Goal: Information Seeking & Learning: Learn about a topic

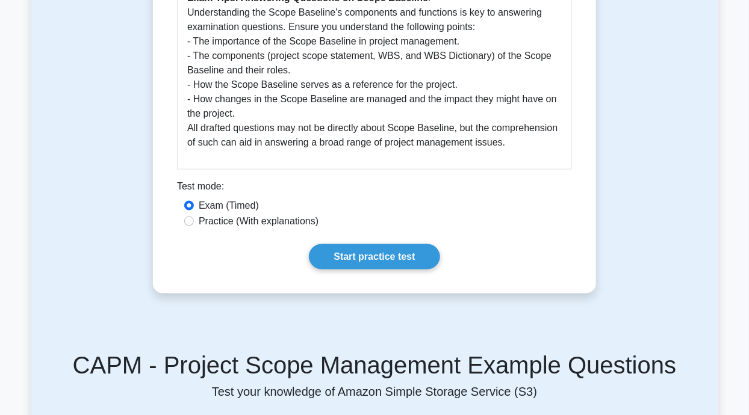
scroll to position [525, 0]
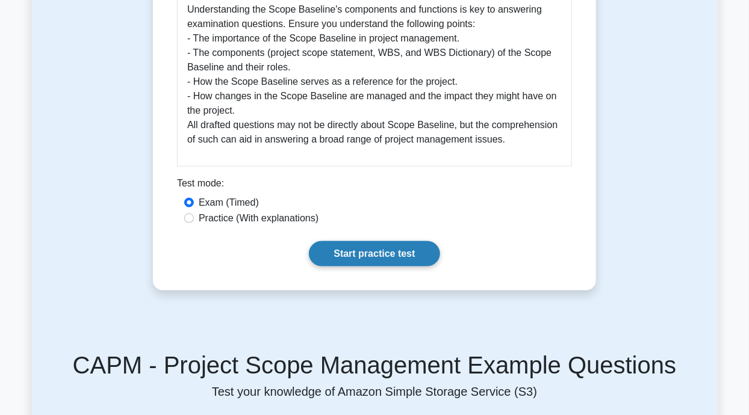
click at [382, 267] on link "Start practice test" at bounding box center [374, 253] width 131 height 25
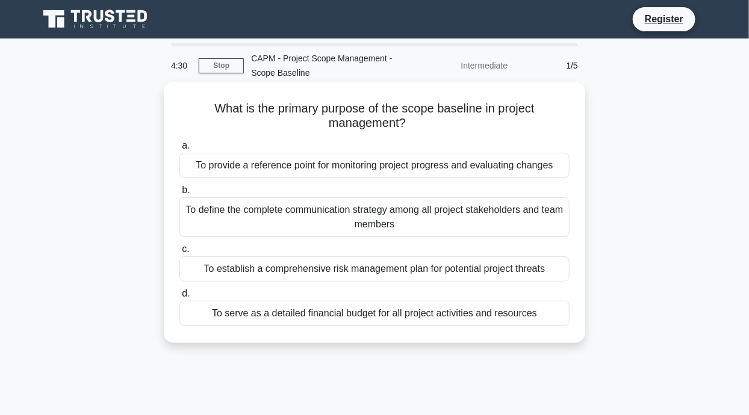
click at [488, 170] on div "To provide a reference point for monitoring project progress and evaluating cha…" at bounding box center [374, 165] width 390 height 25
click at [179, 150] on input "a. To provide a reference point for monitoring project progress and evaluating …" at bounding box center [179, 146] width 0 height 8
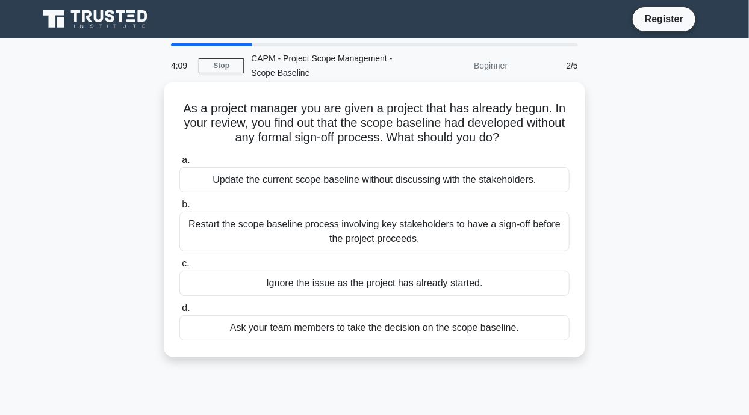
click at [429, 234] on div "Restart the scope baseline process involving key stakeholders to have a sign-of…" at bounding box center [374, 232] width 390 height 40
click at [179, 209] on input "b. Restart the scope baseline process involving key stakeholders to have a sign…" at bounding box center [179, 205] width 0 height 8
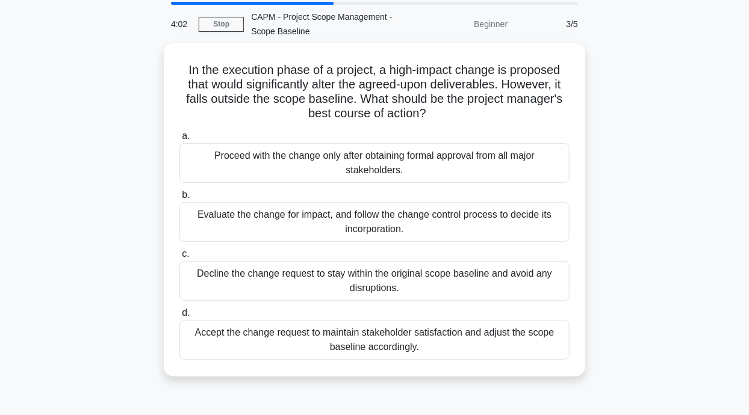
scroll to position [35, 0]
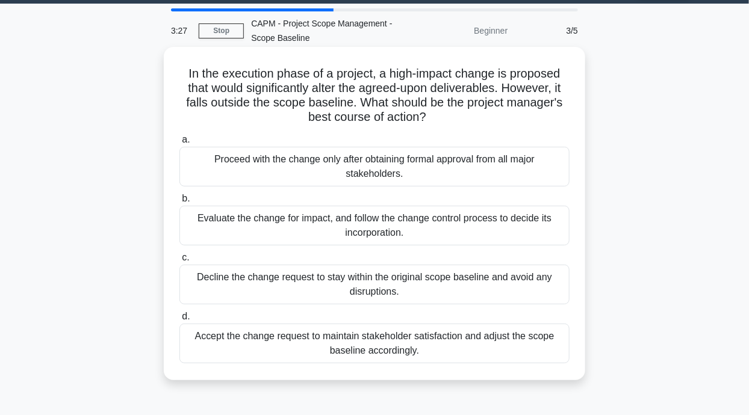
click at [462, 223] on div "Evaluate the change for impact, and follow the change control process to decide…" at bounding box center [374, 226] width 390 height 40
click at [179, 203] on input "b. Evaluate the change for impact, and follow the change control process to dec…" at bounding box center [179, 199] width 0 height 8
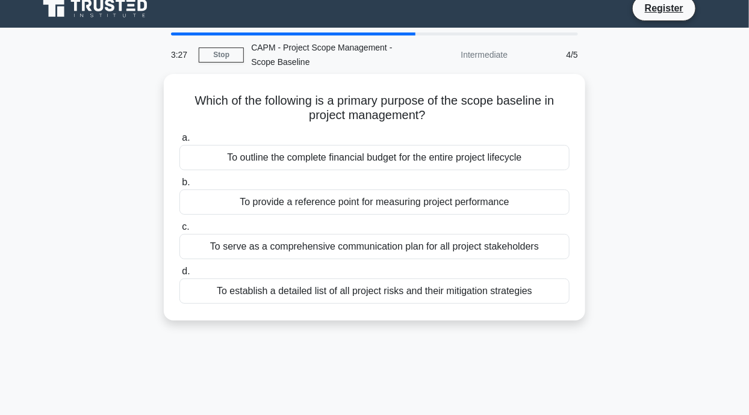
scroll to position [0, 0]
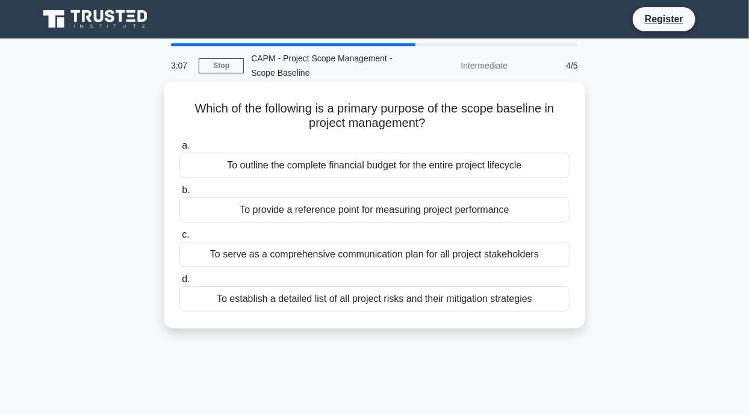
click at [478, 217] on div "To provide a reference point for measuring project performance" at bounding box center [374, 209] width 390 height 25
click at [179, 194] on input "b. To provide a reference point for measuring project performance" at bounding box center [179, 191] width 0 height 8
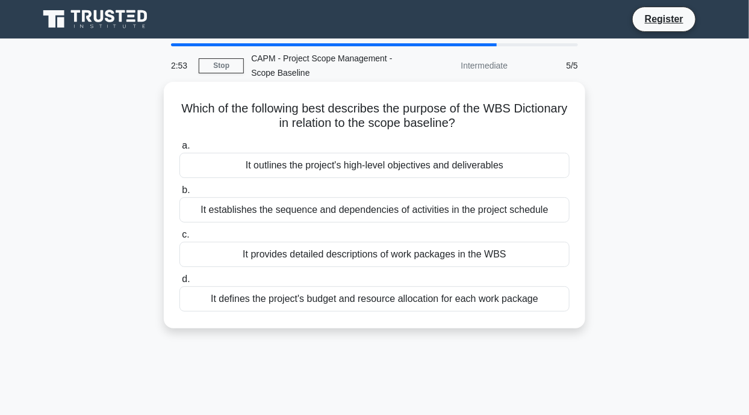
click at [476, 174] on div "It outlines the project's high-level objectives and deliverables" at bounding box center [374, 165] width 390 height 25
click at [179, 150] on input "a. It outlines the project's high-level objectives and deliverables" at bounding box center [179, 146] width 0 height 8
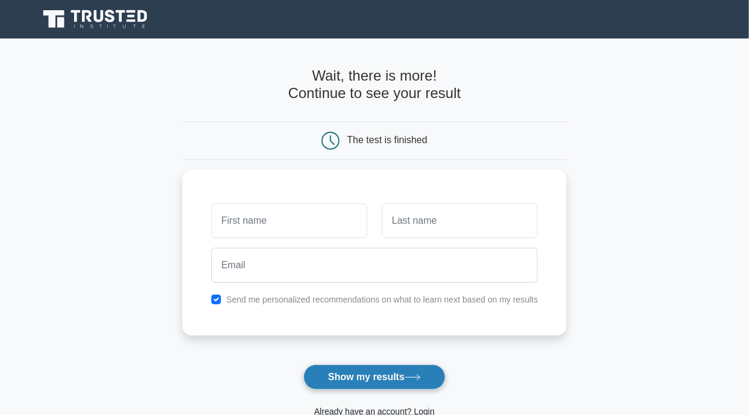
click at [386, 376] on button "Show my results" at bounding box center [374, 377] width 142 height 25
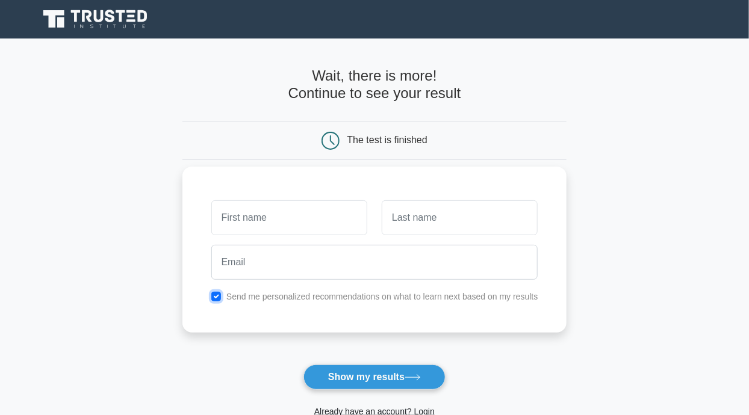
click at [214, 300] on input "checkbox" at bounding box center [216, 297] width 10 height 10
checkbox input "false"
type input "r"
type input "R"
type input "Novan"
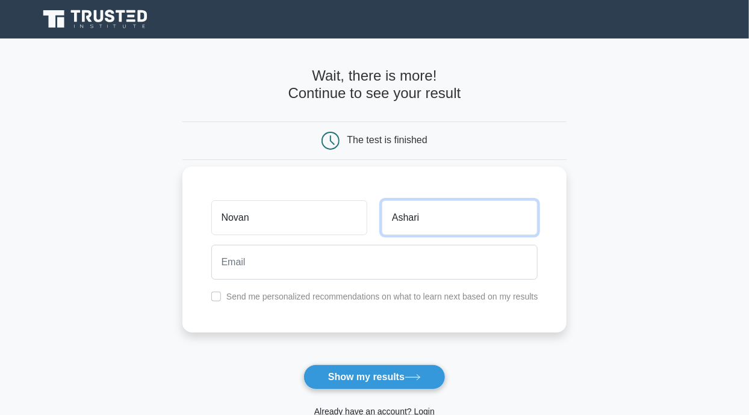
type input "Ashari"
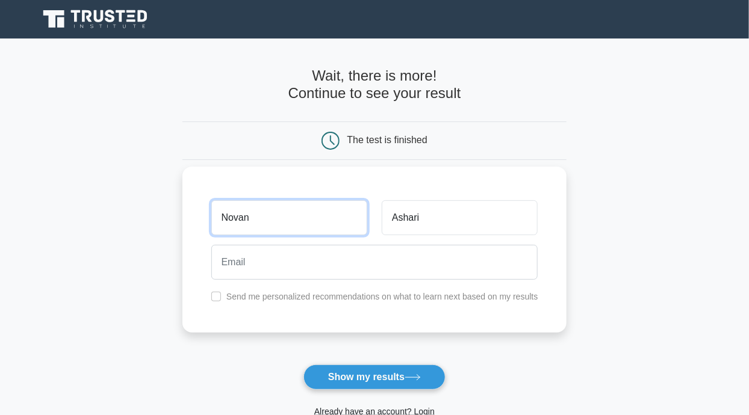
click at [279, 214] on input "Novan" at bounding box center [289, 217] width 156 height 35
type input "Novandiar"
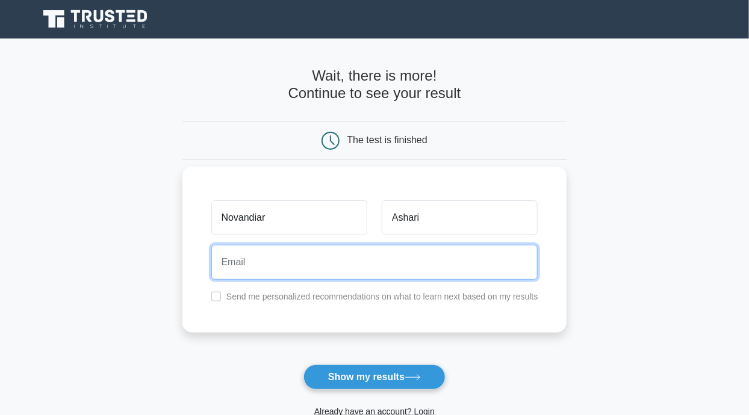
click at [334, 271] on input "email" at bounding box center [374, 262] width 327 height 35
type input "novandiar.ashari@bankbsi.co.id"
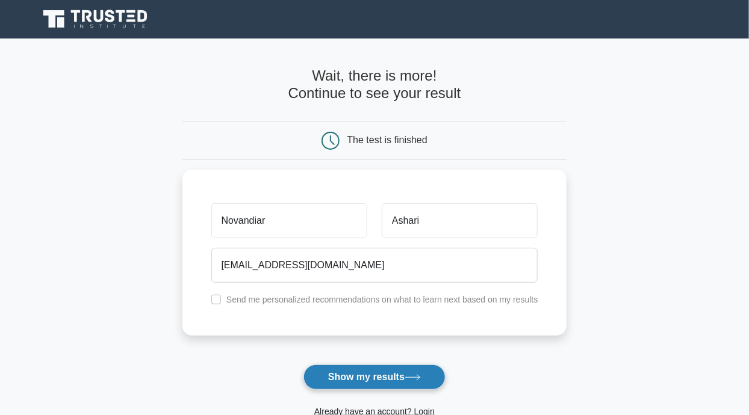
click at [409, 379] on icon at bounding box center [412, 377] width 14 height 5
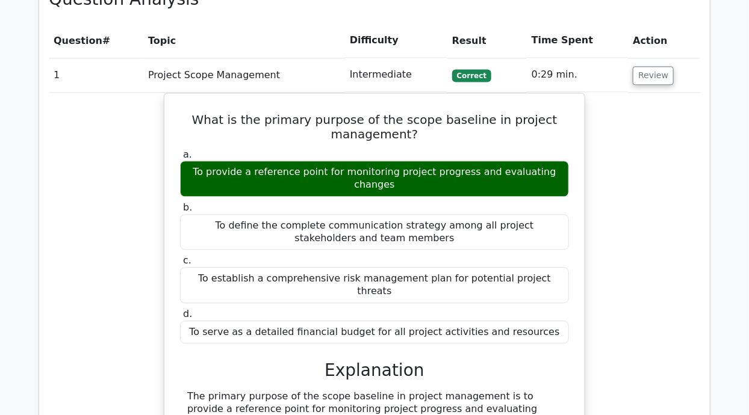
scroll to position [938, 0]
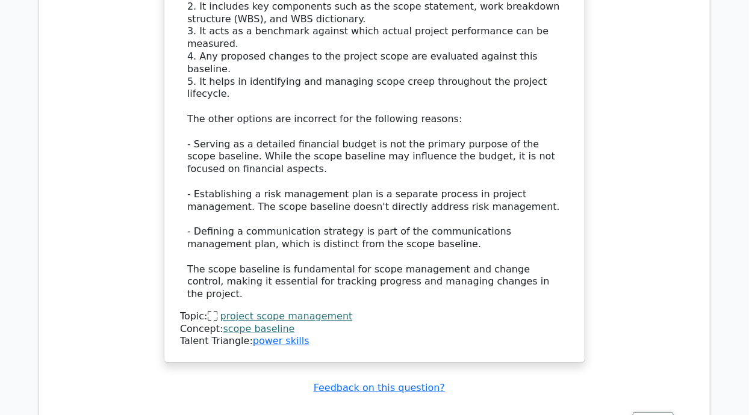
scroll to position [1391, 0]
click at [652, 412] on button "Review" at bounding box center [652, 421] width 41 height 19
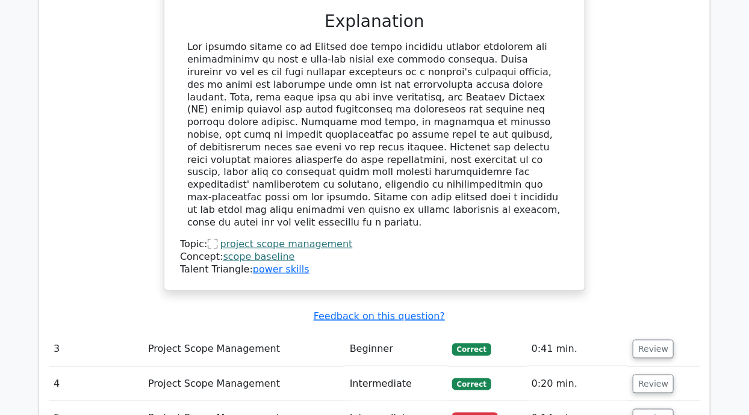
scroll to position [2101, 0]
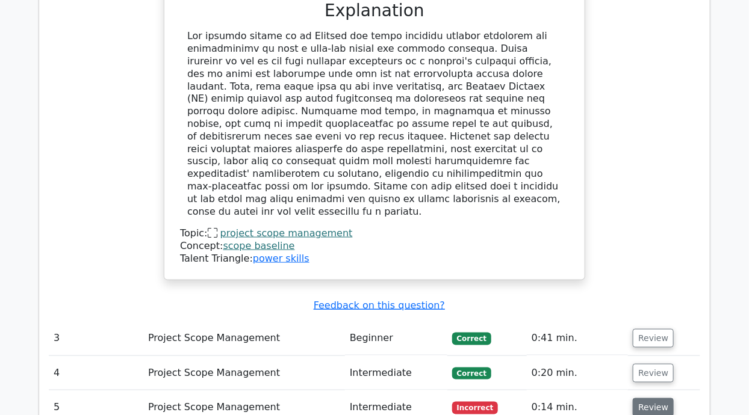
click at [649, 398] on button "Review" at bounding box center [652, 407] width 41 height 19
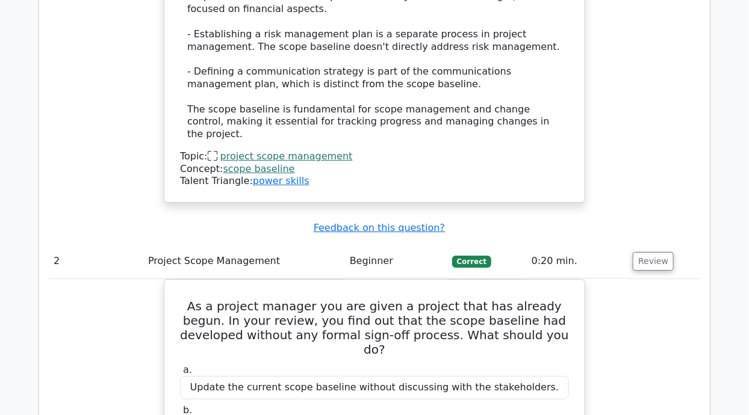
scroll to position [1541, 0]
